Goal: Communication & Community: Answer question/provide support

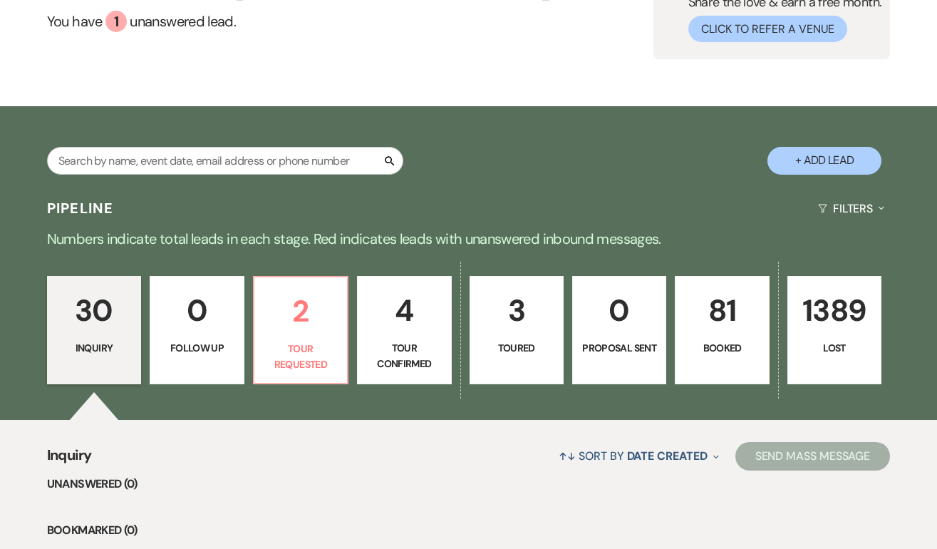
scroll to position [138, 0]
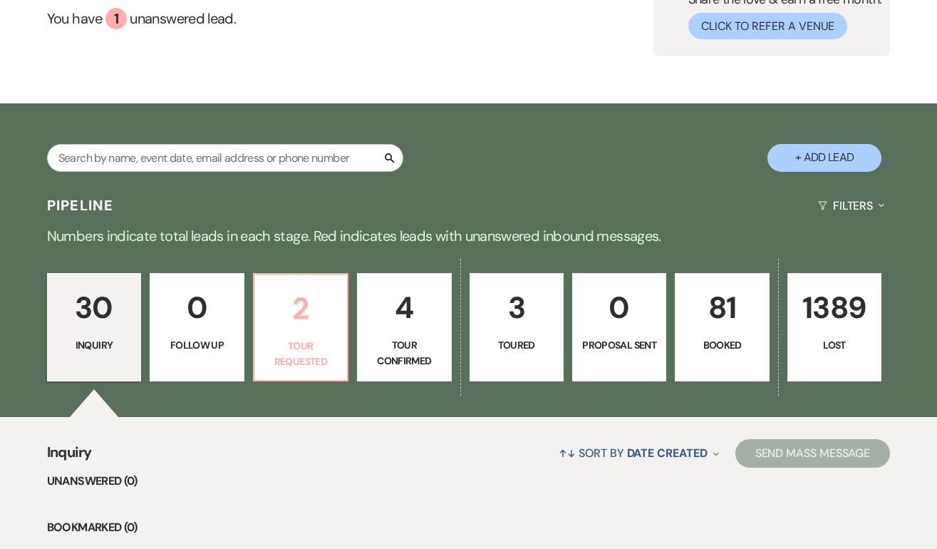
click at [311, 359] on p "Tour Requested" at bounding box center [301, 354] width 76 height 32
select select "2"
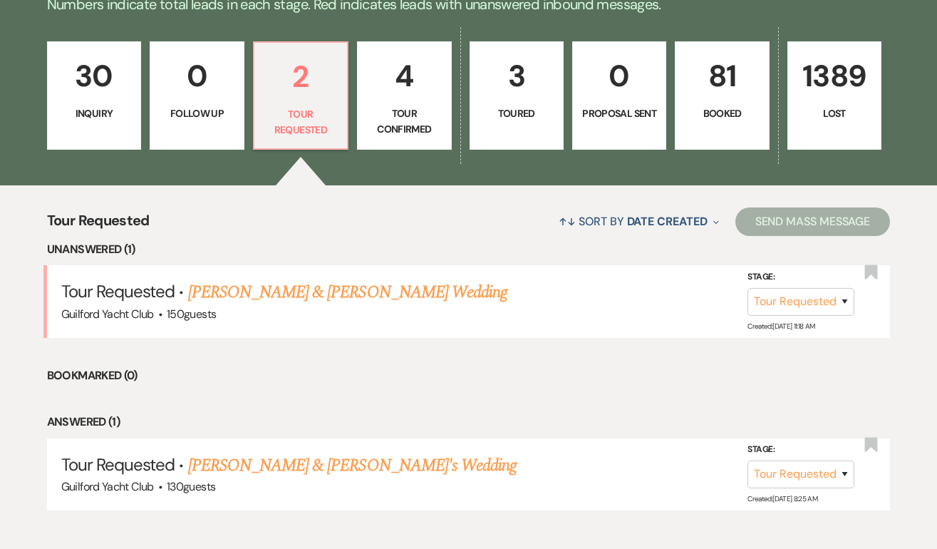
scroll to position [413, 0]
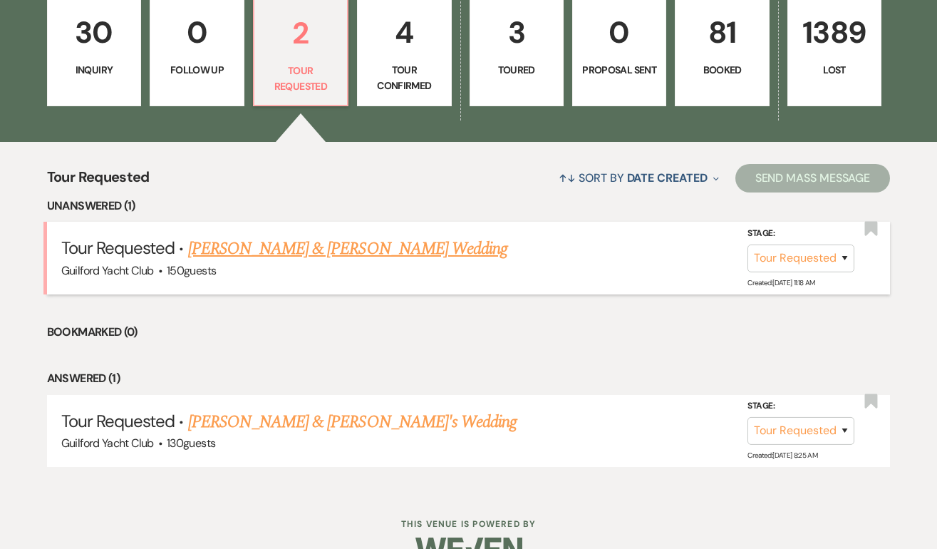
click at [285, 251] on link "[PERSON_NAME] & [PERSON_NAME] Wedding" at bounding box center [347, 249] width 319 height 26
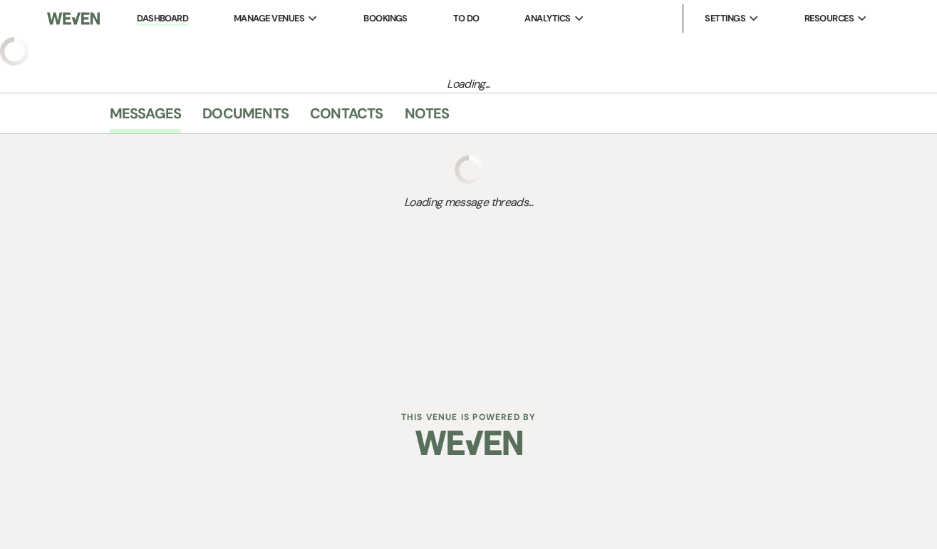
select select "2"
select select "5"
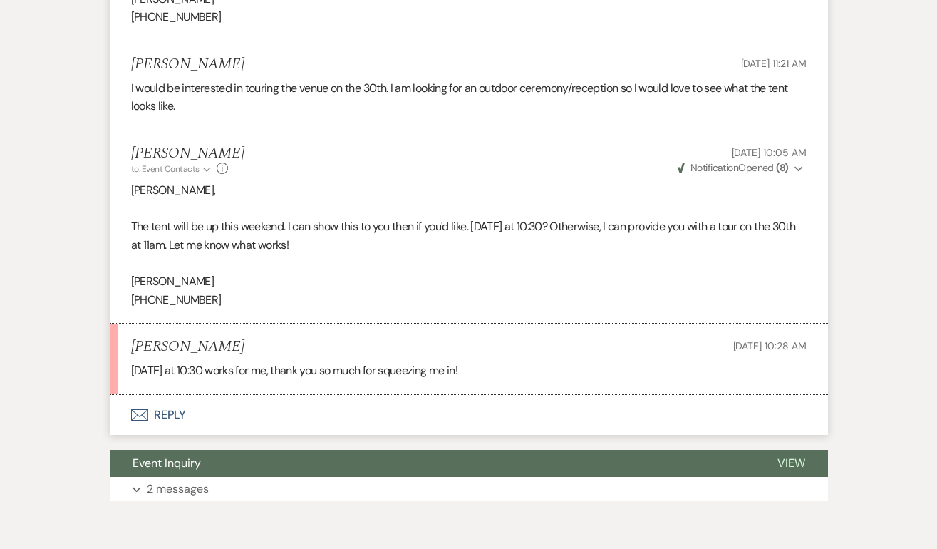
scroll to position [1221, 0]
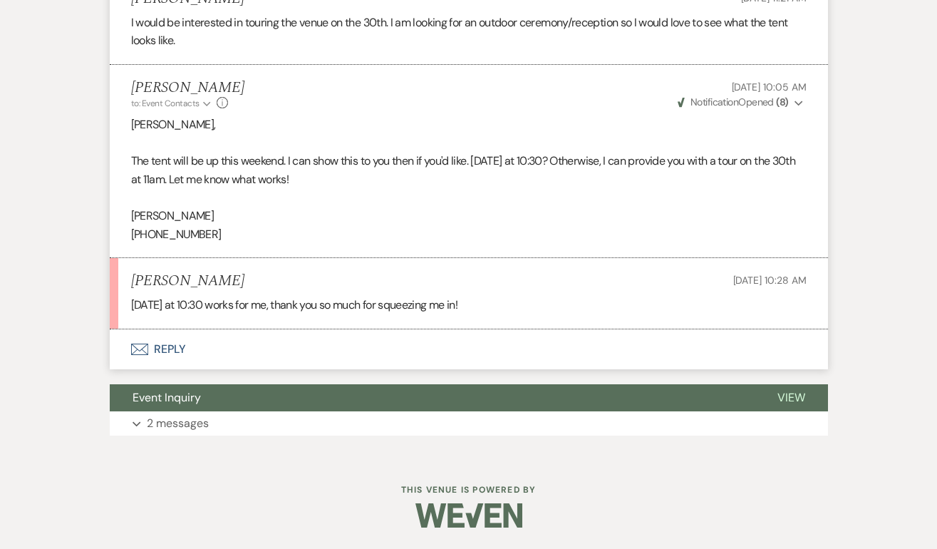
click at [167, 348] on button "Envelope Reply" at bounding box center [469, 349] width 718 height 40
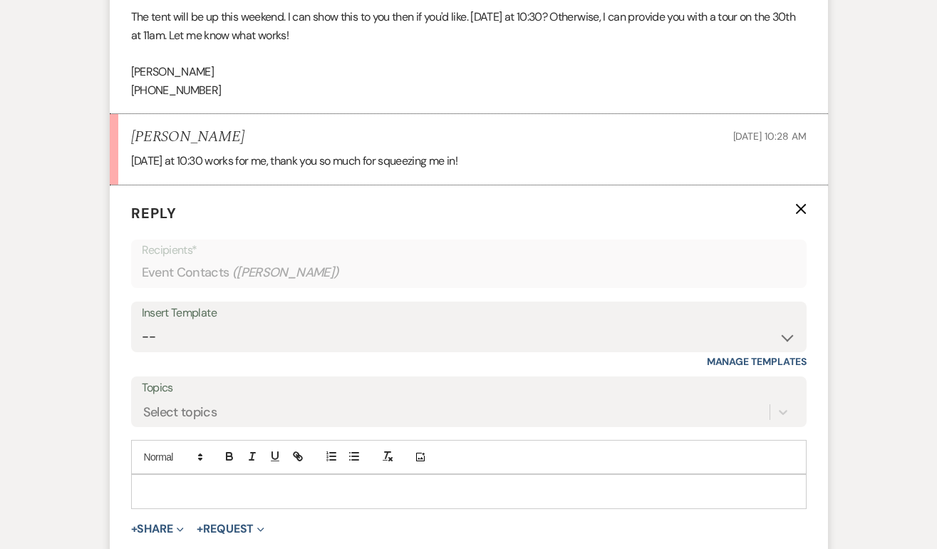
scroll to position [1423, 0]
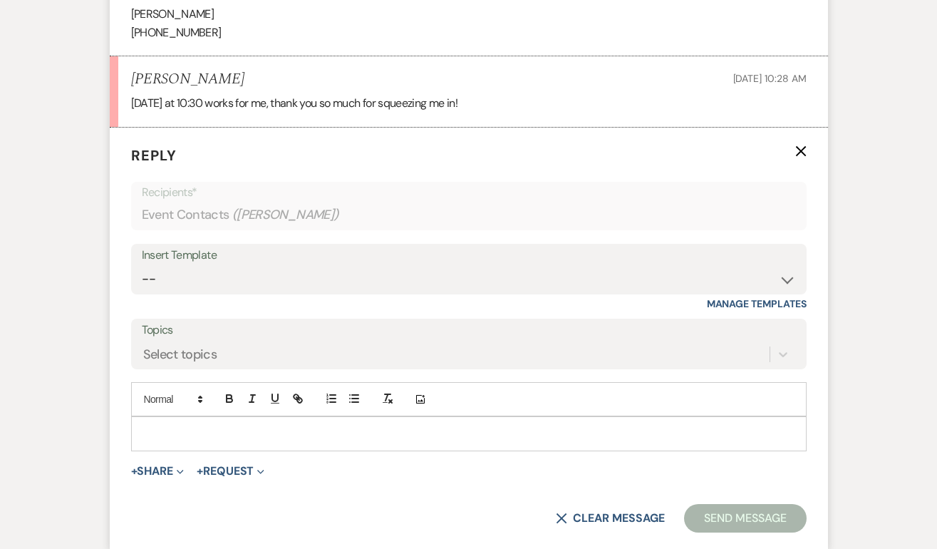
click at [183, 430] on p at bounding box center [469, 433] width 653 height 16
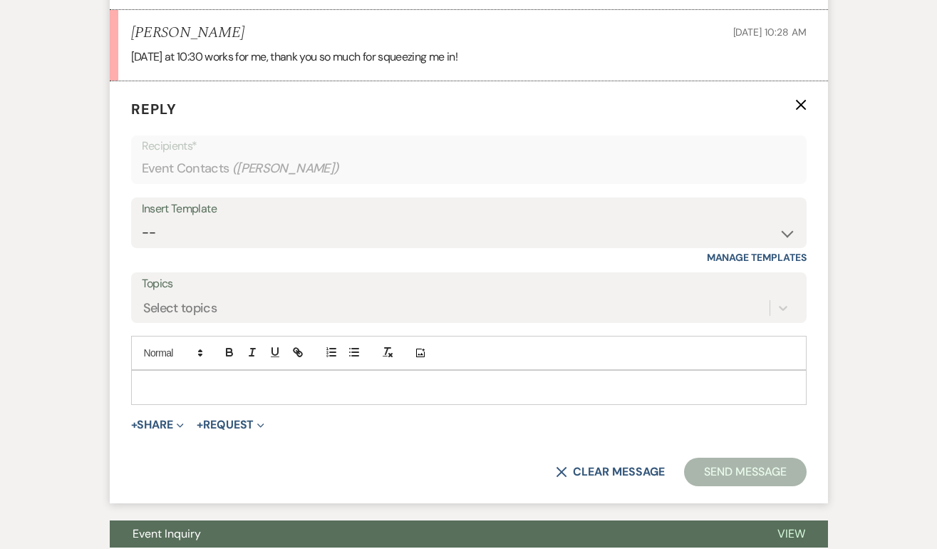
scroll to position [1474, 0]
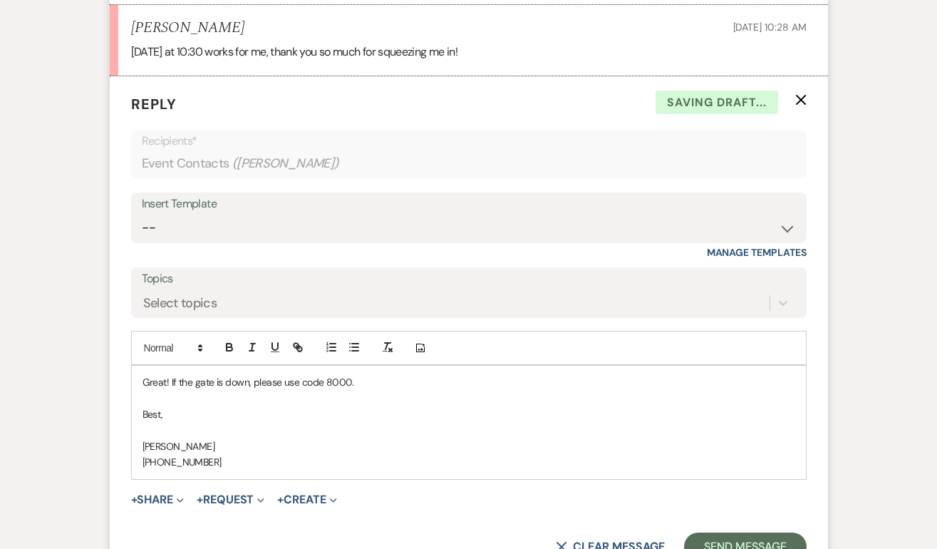
click at [384, 382] on p "Great! If the gate is down, please use code 8000." at bounding box center [469, 382] width 653 height 16
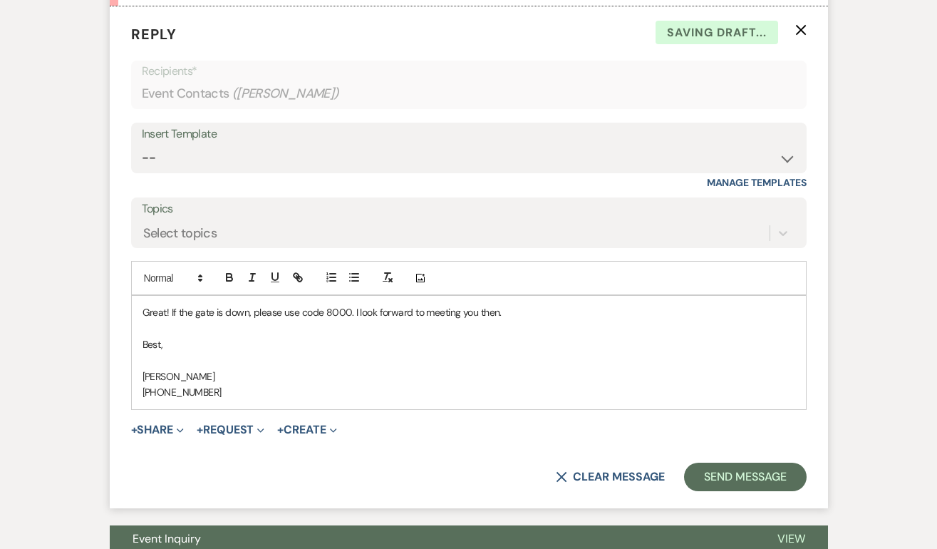
scroll to position [1545, 0]
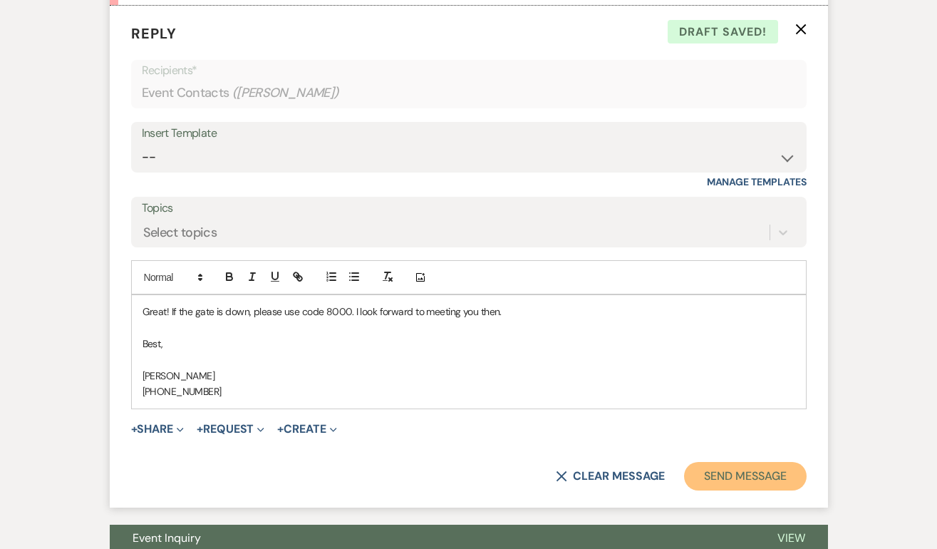
click at [722, 473] on button "Send Message" at bounding box center [745, 476] width 122 height 29
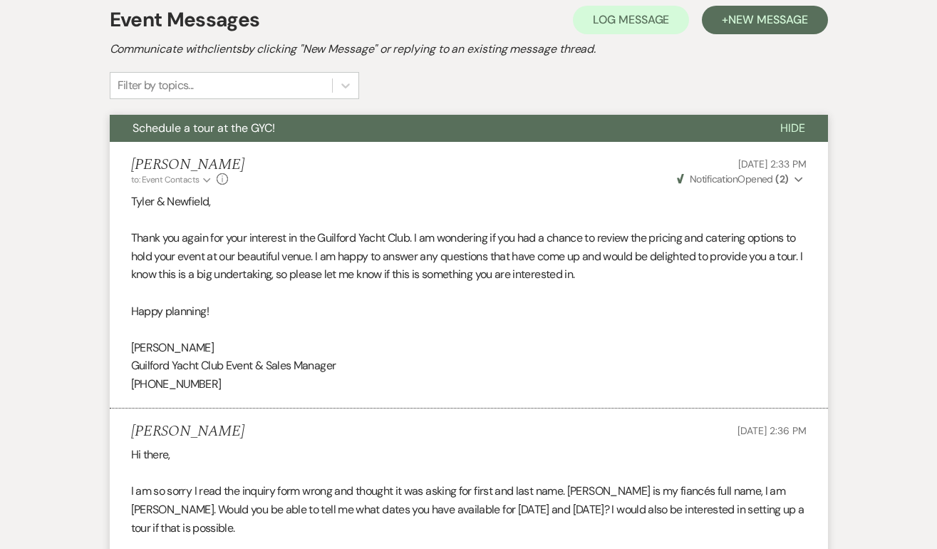
scroll to position [0, 0]
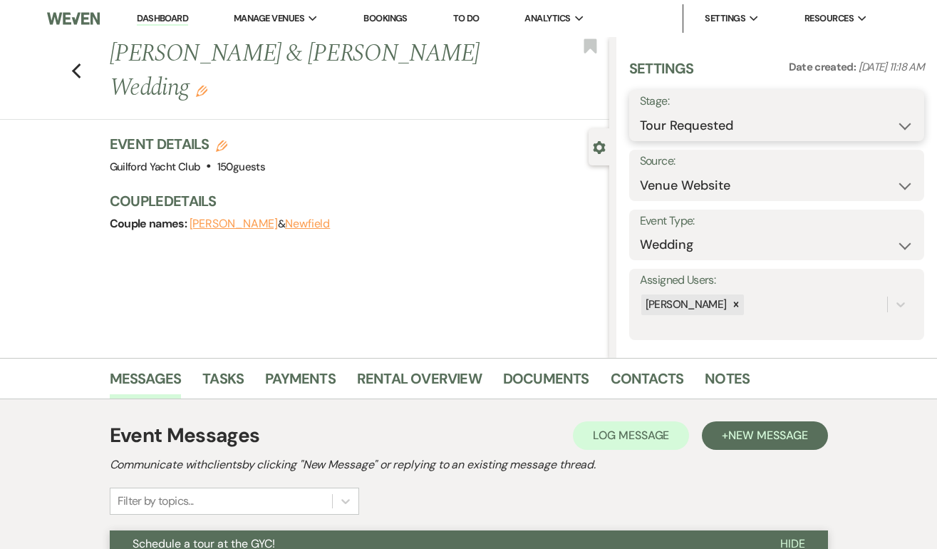
click at [689, 130] on select "Inquiry Follow Up Tour Requested Tour Confirmed Toured Proposal Sent Booked Lost" at bounding box center [777, 126] width 274 height 28
select select "4"
click at [640, 112] on select "Inquiry Follow Up Tour Requested Tour Confirmed Toured Proposal Sent Booked Lost" at bounding box center [777, 126] width 274 height 28
click at [883, 108] on button "Save" at bounding box center [893, 115] width 61 height 29
click at [73, 76] on icon "Previous" at bounding box center [76, 71] width 11 height 17
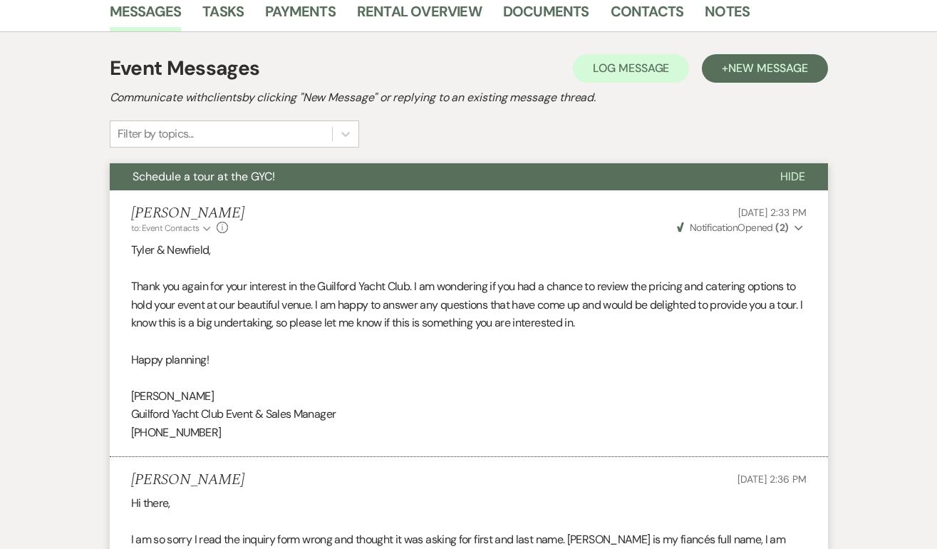
select select "2"
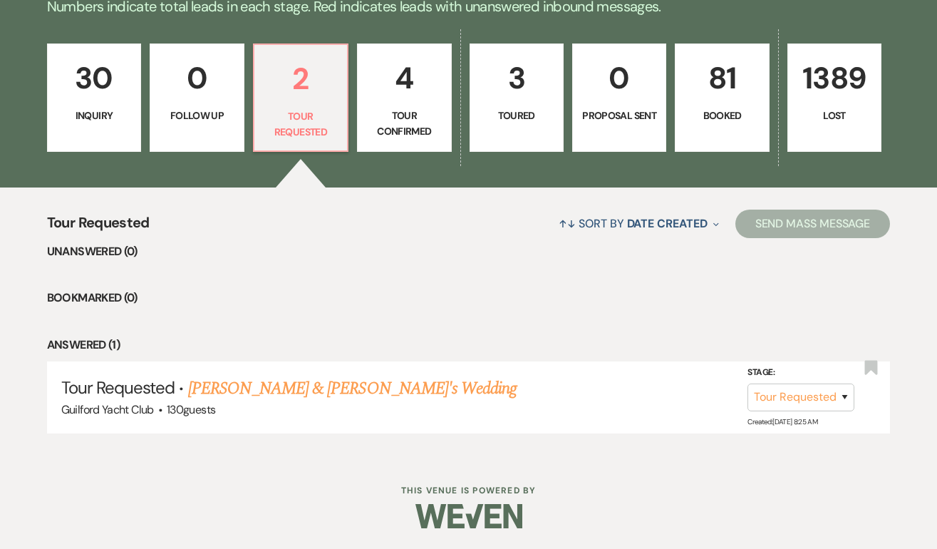
scroll to position [366, 0]
